Goal: Information Seeking & Learning: Check status

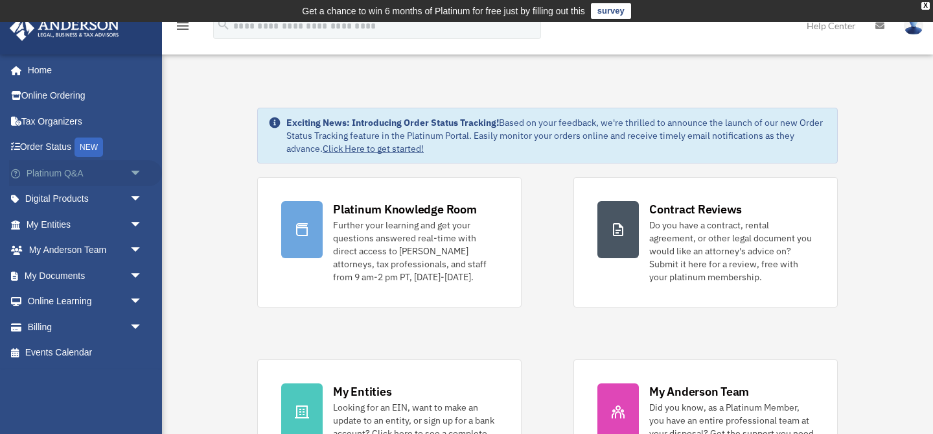
click at [136, 172] on span "arrow_drop_down" at bounding box center [143, 173] width 26 height 27
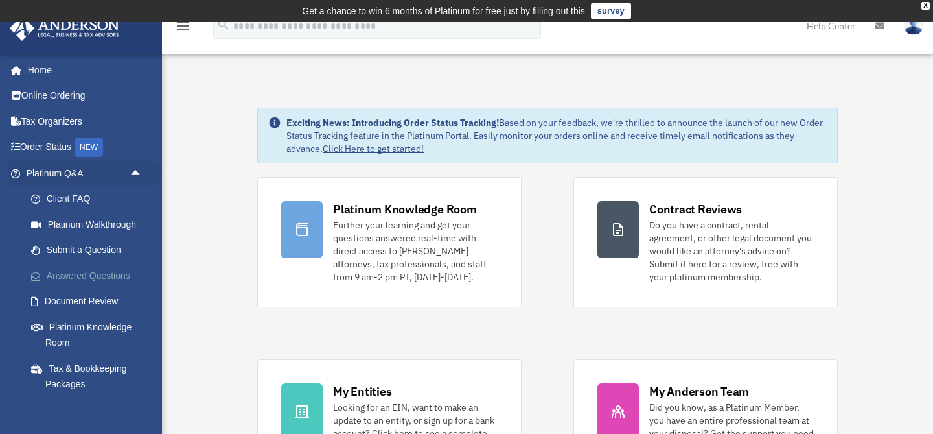
click at [95, 268] on link "Answered Questions" at bounding box center [90, 276] width 144 height 26
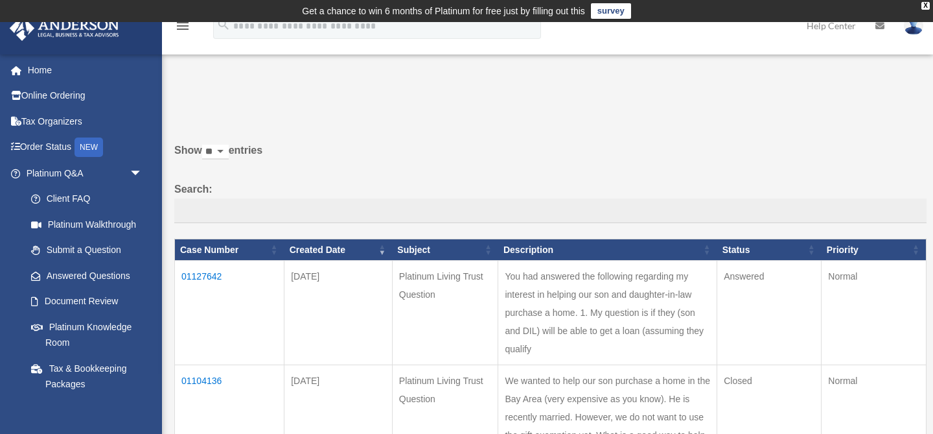
click at [200, 272] on td "01127642" at bounding box center [230, 313] width 110 height 104
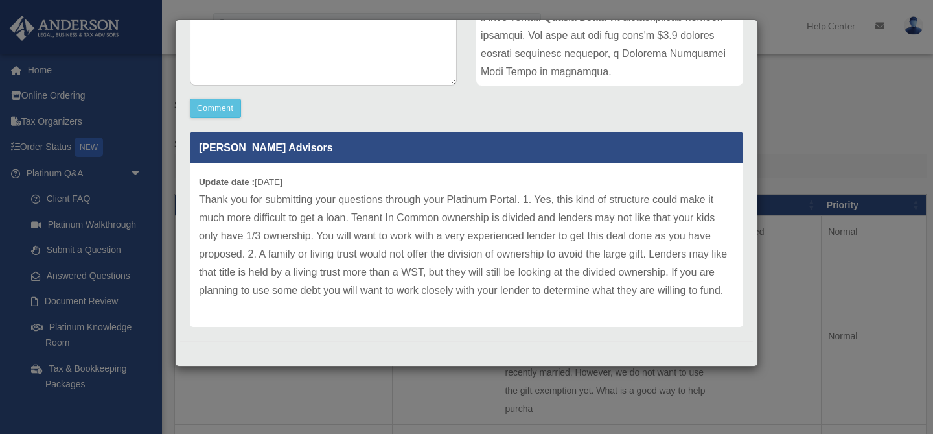
scroll to position [42, 0]
click at [793, 167] on div "Case Detail × Platinum Living Trust Question Case Number 01127642 Created Date …" at bounding box center [466, 217] width 933 height 434
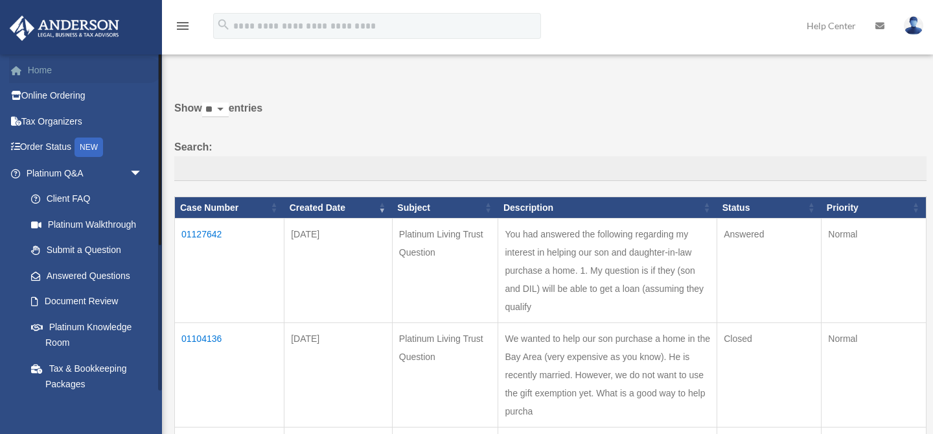
click at [55, 69] on link "Home" at bounding box center [85, 70] width 153 height 26
